Goal: Task Accomplishment & Management: Use online tool/utility

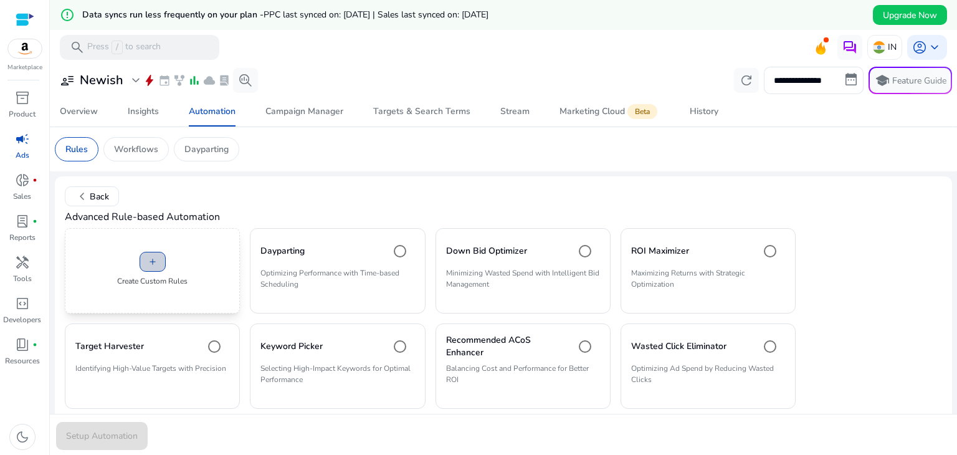
click at [164, 260] on button "add" at bounding box center [153, 262] width 26 height 20
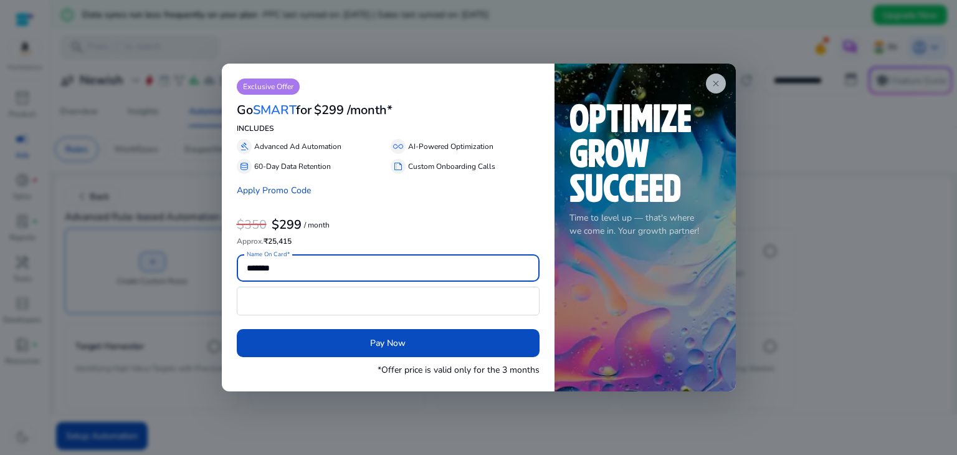
click at [718, 77] on app-icon "close" at bounding box center [716, 84] width 20 height 20
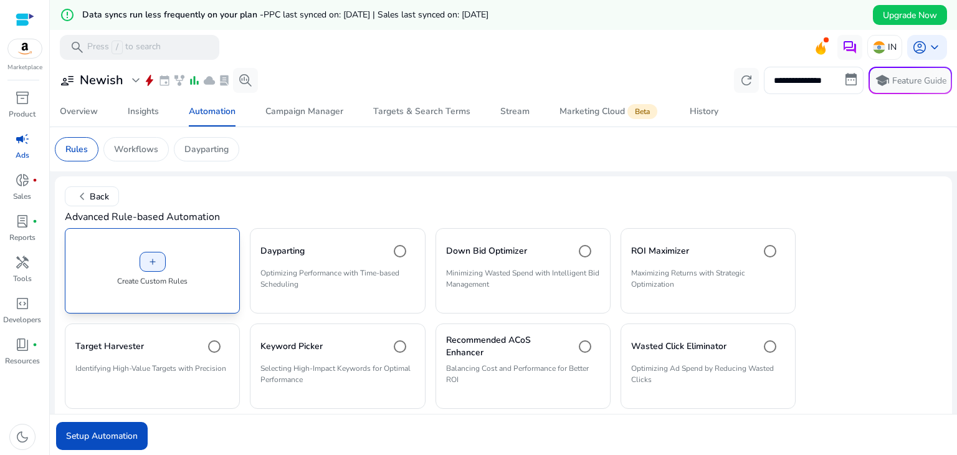
click at [179, 261] on div "add Create Custom Rules" at bounding box center [152, 270] width 175 height 85
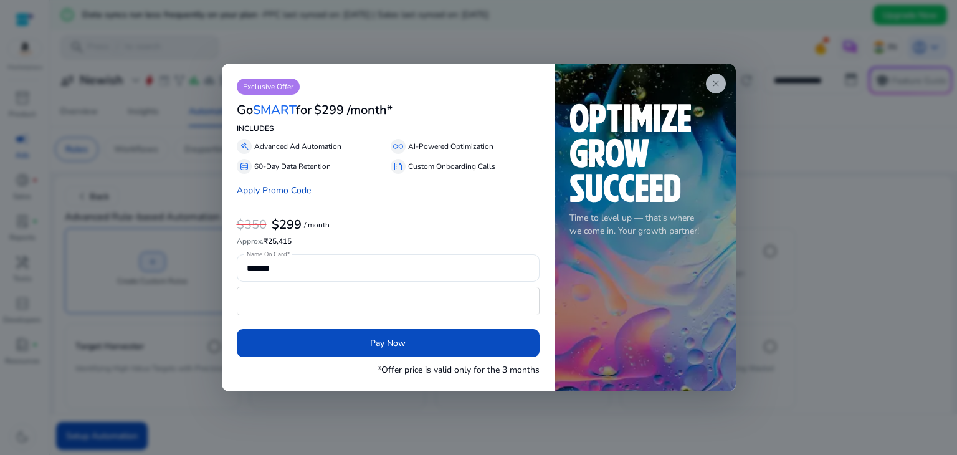
click at [715, 85] on span "close" at bounding box center [716, 83] width 10 height 10
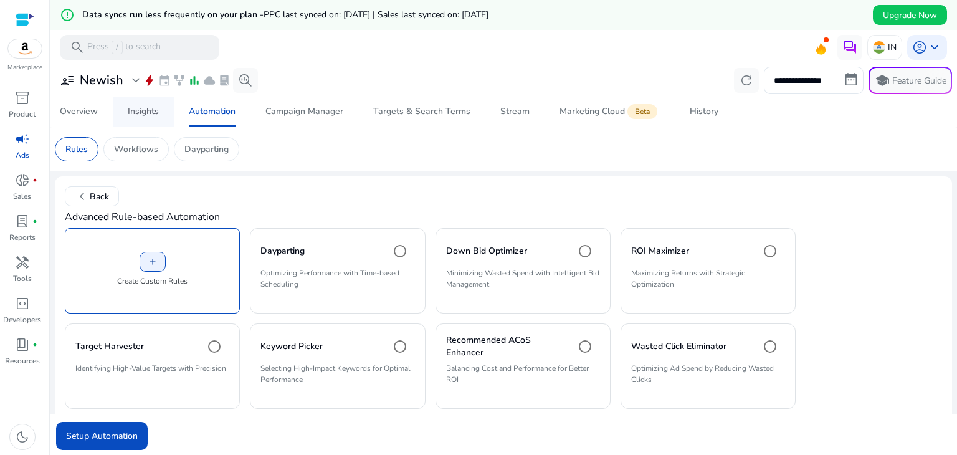
click at [127, 118] on link "Insights" at bounding box center [143, 112] width 61 height 30
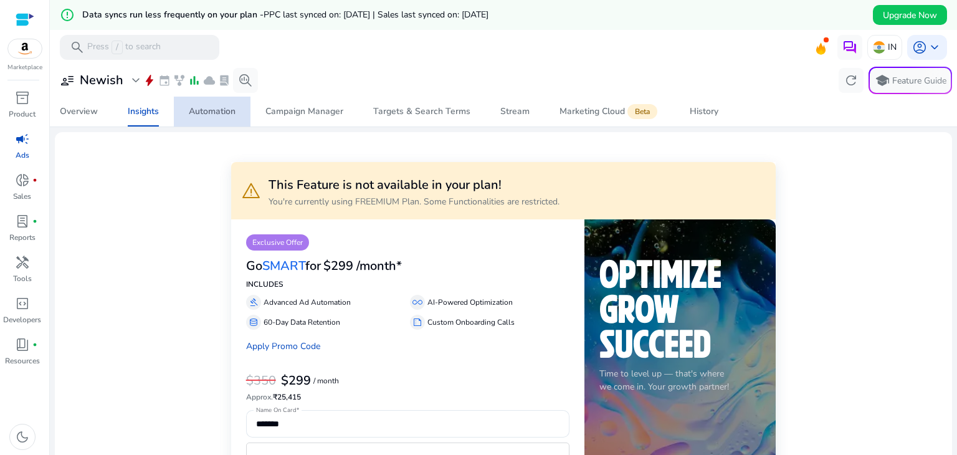
click at [206, 111] on div "Automation" at bounding box center [212, 111] width 47 height 9
